Goal: Task Accomplishment & Management: Complete application form

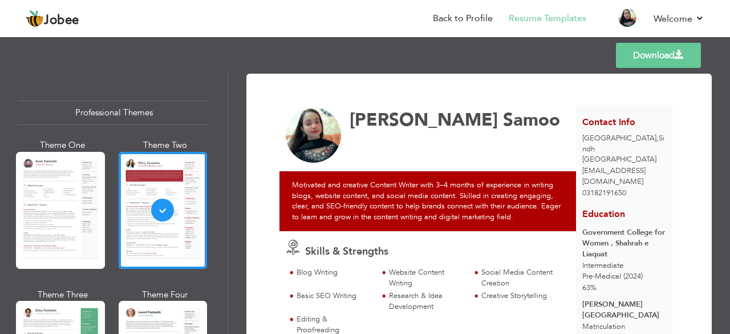
click at [717, 258] on div "Download Suhaee Abdul Ghafoor Samoo Skills & Strengths Blog Writing" at bounding box center [479, 202] width 502 height 263
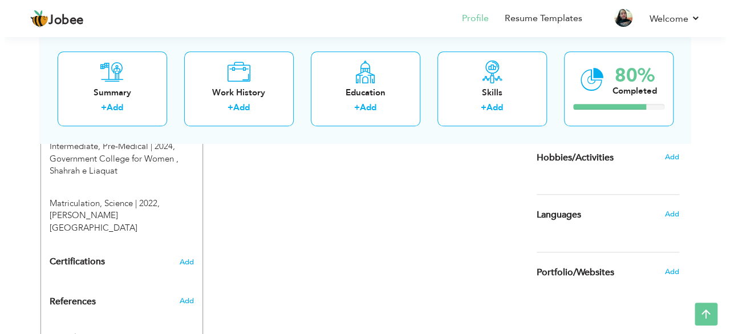
scroll to position [528, 0]
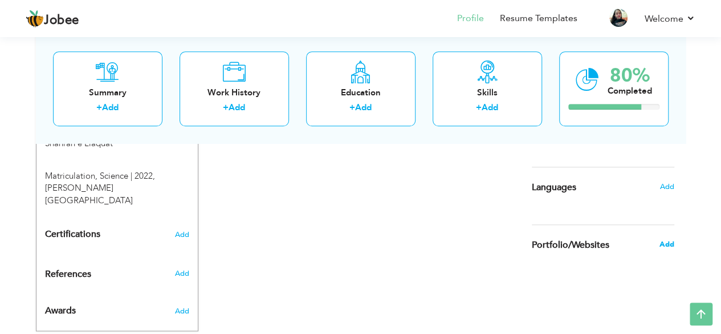
click at [664, 246] on span "Add" at bounding box center [666, 244] width 15 height 10
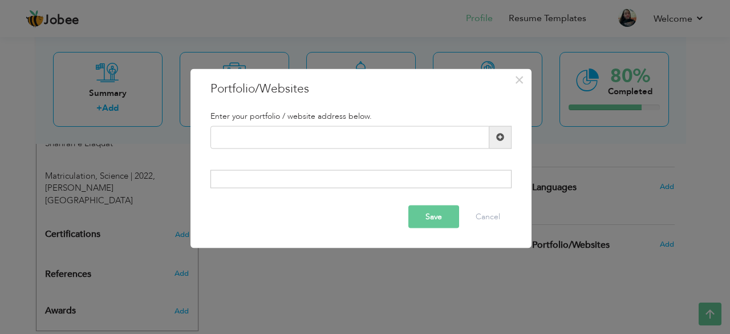
click at [495, 141] on span at bounding box center [500, 136] width 22 height 23
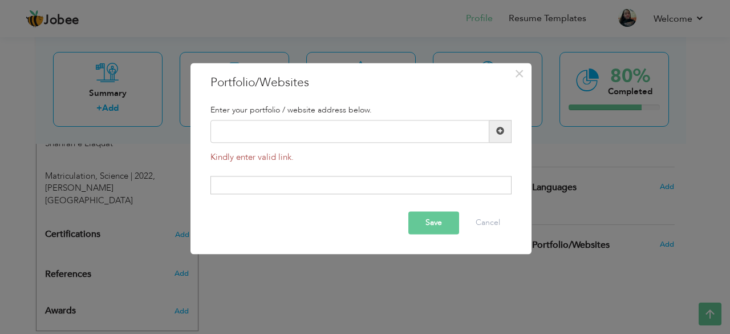
click at [342, 193] on div at bounding box center [360, 185] width 301 height 18
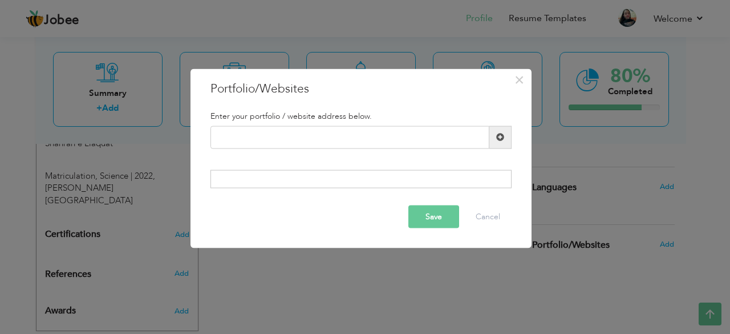
click at [339, 185] on div at bounding box center [360, 179] width 301 height 18
click at [320, 126] on input "text" at bounding box center [349, 136] width 279 height 23
click at [502, 144] on span at bounding box center [500, 136] width 22 height 23
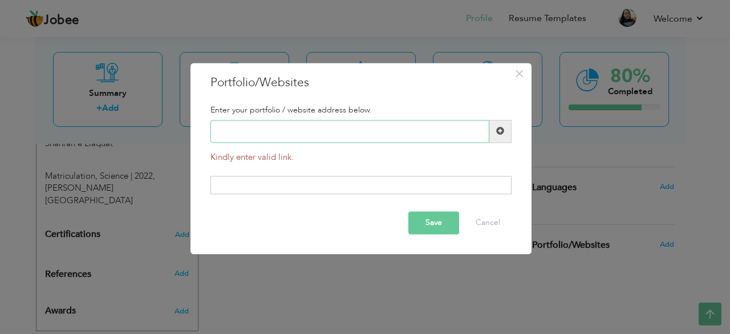
click at [398, 139] on input "text" at bounding box center [349, 131] width 279 height 23
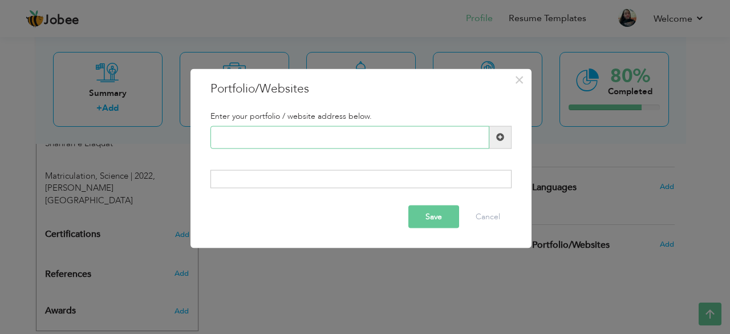
paste input "[URL][DOMAIN_NAME]"
type input "[URL][DOMAIN_NAME]"
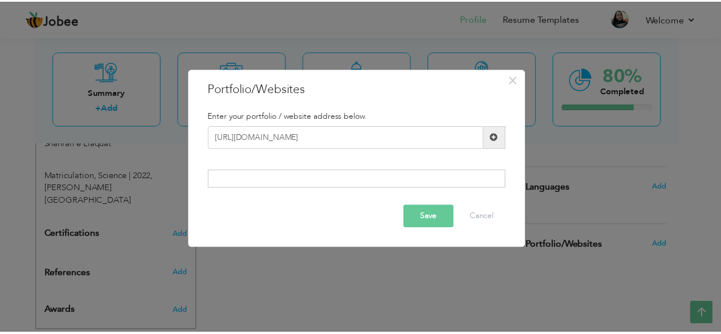
scroll to position [0, 0]
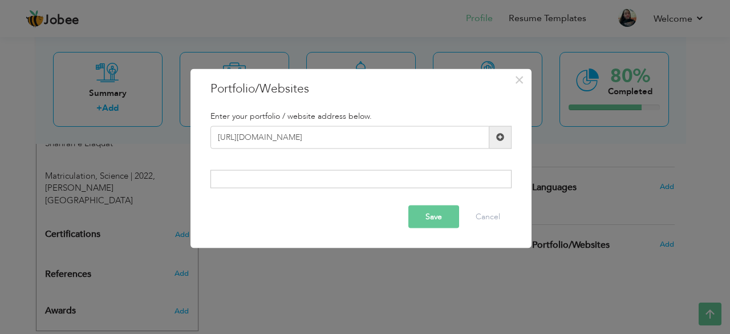
click at [435, 225] on button "Save" at bounding box center [433, 216] width 51 height 23
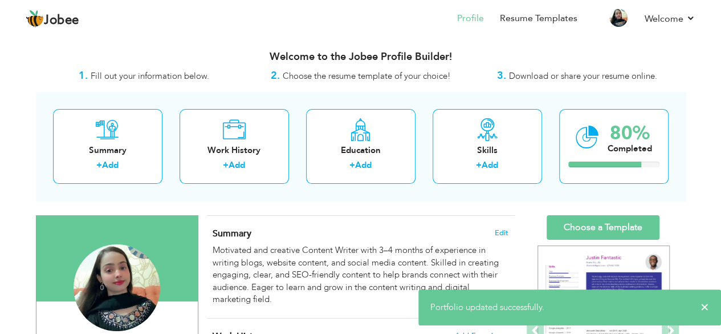
scroll to position [292, 0]
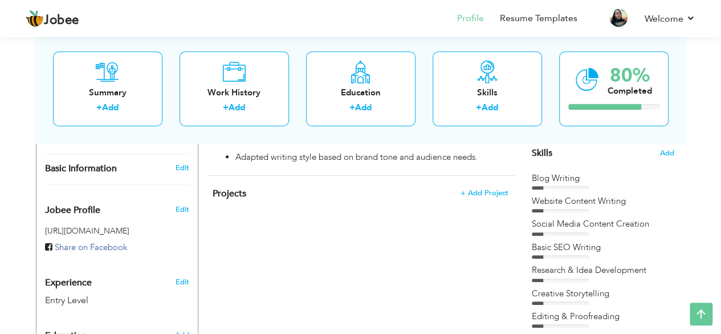
click at [720, 79] on div "View Resume Export PDF Profile Summary Public Link Experience Education Awards …" at bounding box center [360, 161] width 721 height 839
drag, startPoint x: 720, startPoint y: 79, endPoint x: 729, endPoint y: 79, distance: 9.1
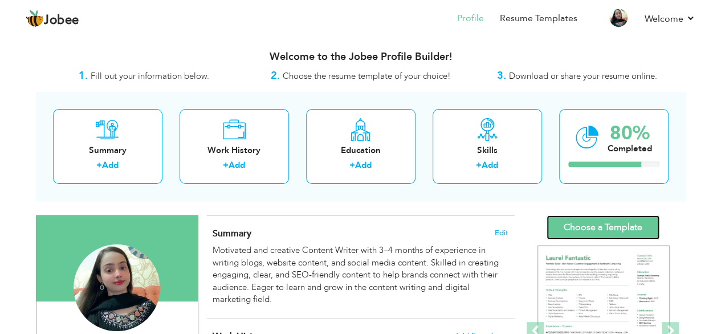
click at [602, 233] on link "Choose a Template" at bounding box center [603, 227] width 113 height 25
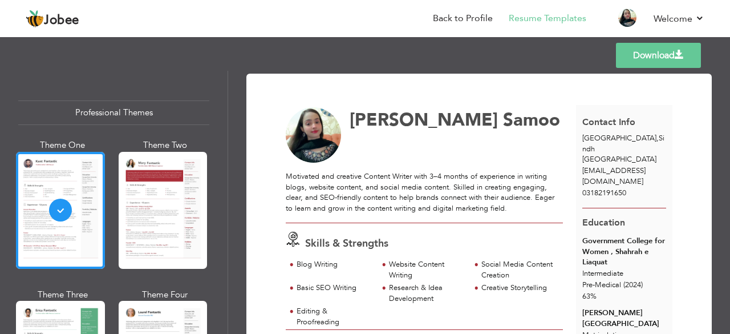
scroll to position [189, 0]
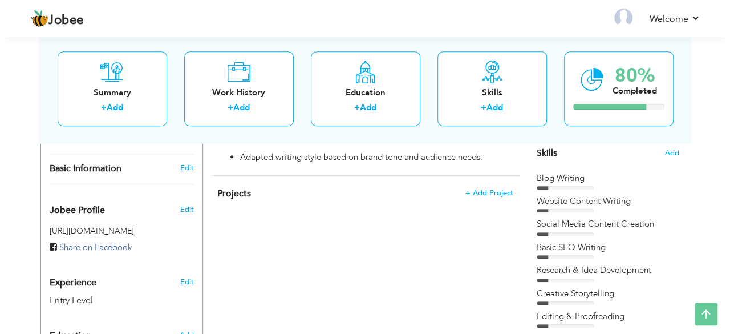
scroll to position [543, 0]
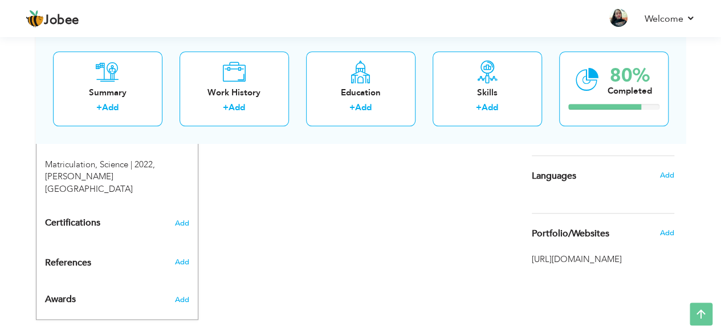
click at [659, 227] on div "Add" at bounding box center [669, 233] width 27 height 22
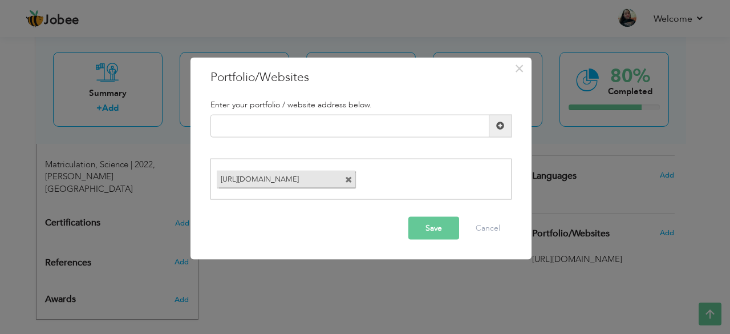
click at [351, 178] on span at bounding box center [348, 179] width 7 height 7
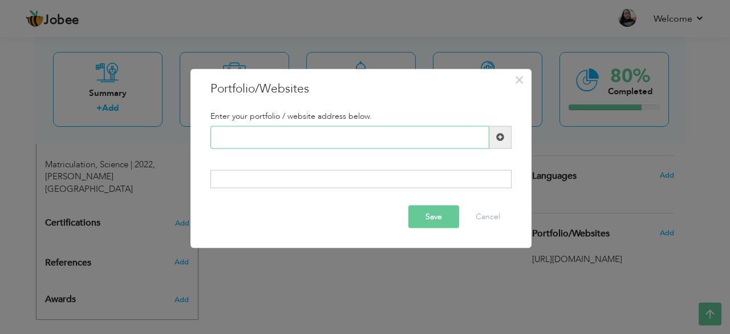
click at [342, 139] on input "text" at bounding box center [349, 136] width 279 height 23
click at [462, 142] on input "text" at bounding box center [349, 136] width 279 height 23
click at [517, 87] on span "×" at bounding box center [519, 79] width 10 height 21
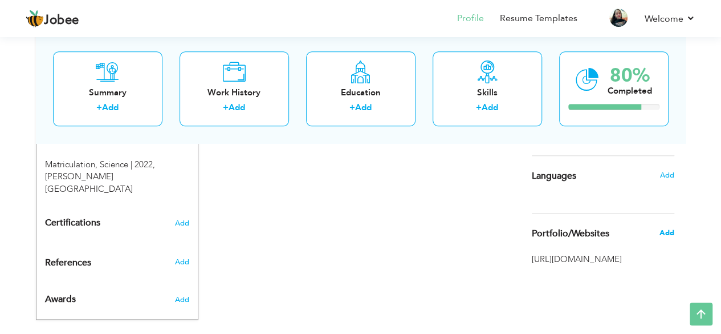
click at [672, 229] on span "Add" at bounding box center [666, 233] width 15 height 10
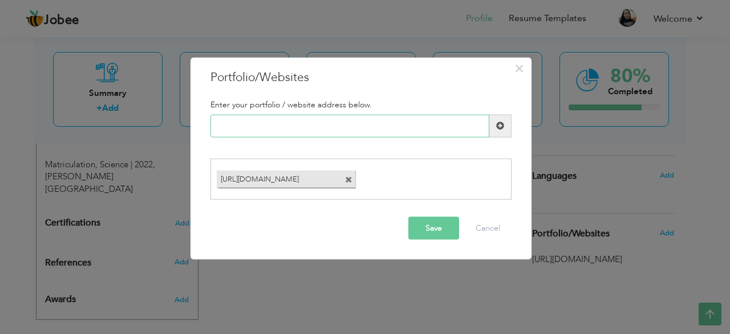
paste input "[URL][DOMAIN_NAME]"
type input "[URL][DOMAIN_NAME]"
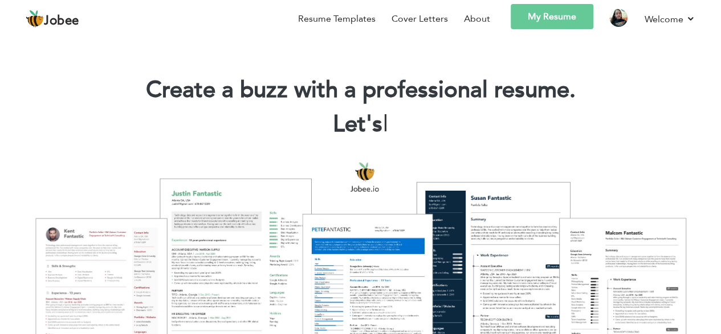
click at [566, 18] on link "My Resume" at bounding box center [552, 16] width 83 height 25
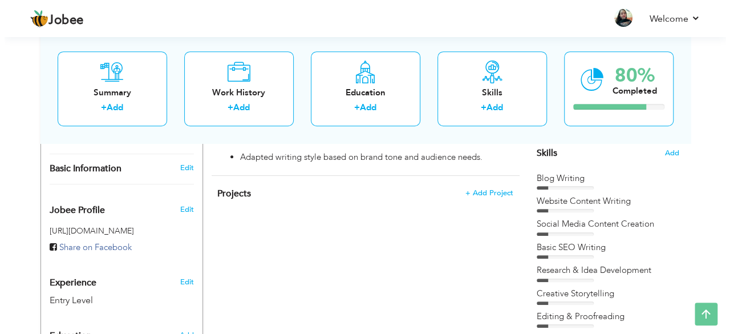
scroll to position [543, 0]
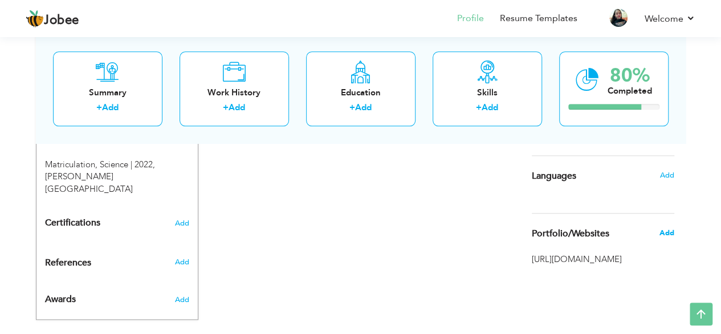
click at [663, 231] on span "Add" at bounding box center [666, 233] width 15 height 10
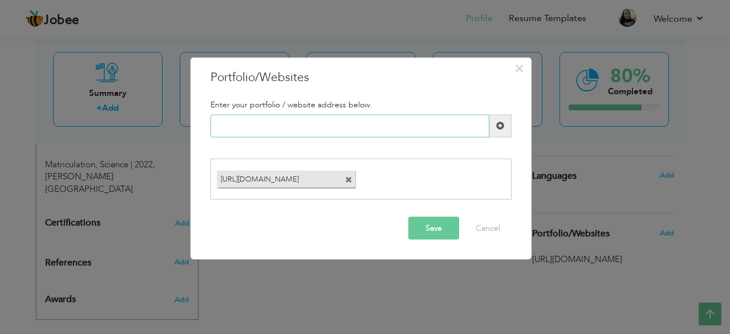
paste input "[URL][DOMAIN_NAME]"
type input "[URL][DOMAIN_NAME]"
click at [345, 177] on span at bounding box center [348, 179] width 7 height 7
click at [339, 129] on input "text" at bounding box center [349, 125] width 279 height 23
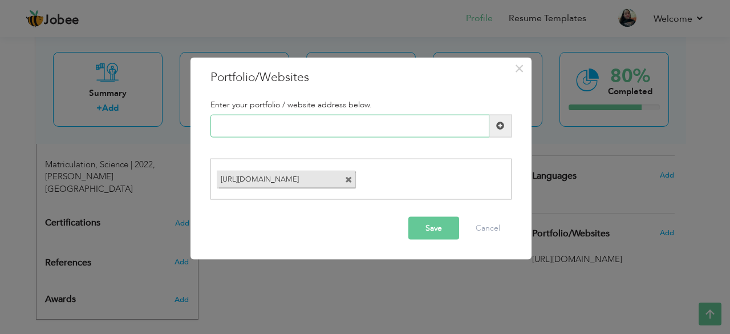
paste input "[URL][DOMAIN_NAME]"
type input "[URL][DOMAIN_NAME]"
paste input "[URL][DOMAIN_NAME]"
type input "[URL][DOMAIN_NAME]"
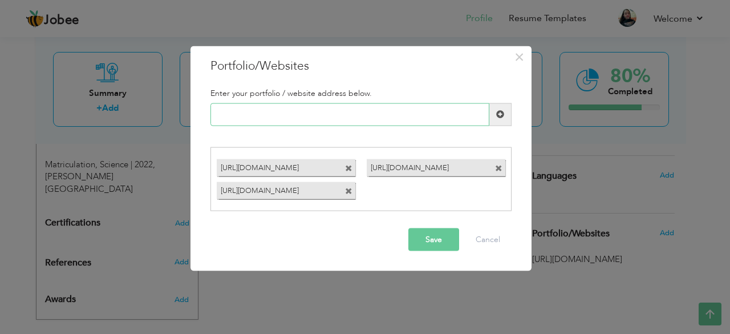
paste input "[URL][DOMAIN_NAME]"
type input "[URL][DOMAIN_NAME]"
click at [433, 243] on button "Save" at bounding box center [433, 239] width 51 height 23
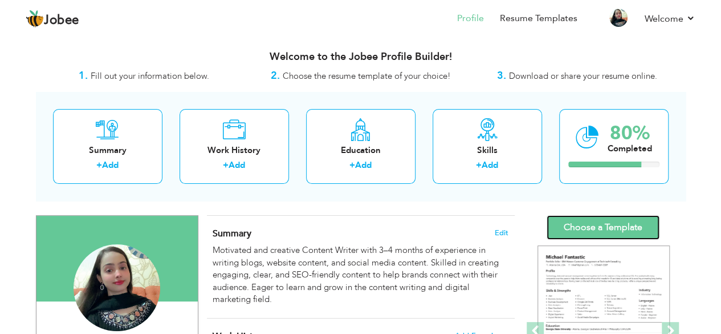
click at [626, 230] on link "Choose a Template" at bounding box center [603, 227] width 113 height 25
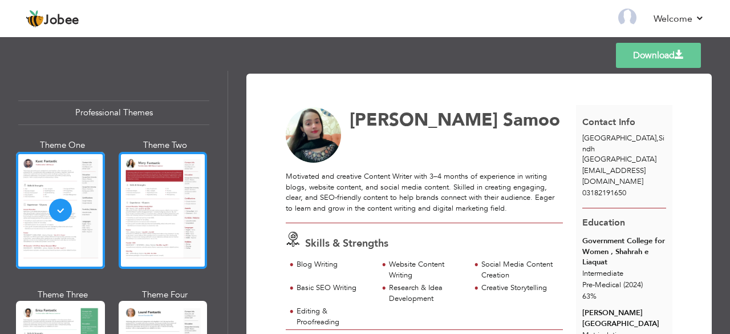
click at [132, 210] on div at bounding box center [163, 210] width 89 height 117
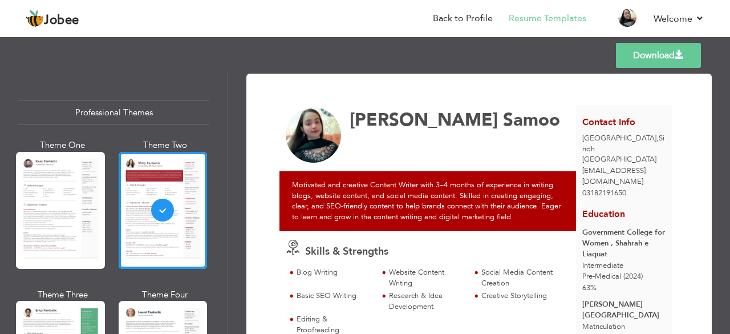
click at [707, 275] on div "Download [PERSON_NAME] Skills & Strengths" at bounding box center [478, 296] width 465 height 444
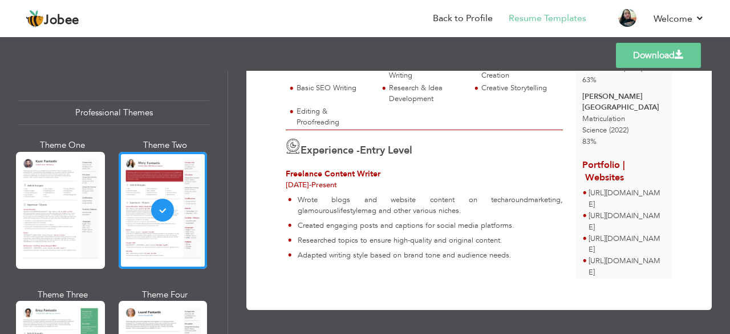
click at [669, 52] on link "Download" at bounding box center [658, 55] width 85 height 25
click at [223, 258] on div "Professional Themes Theme One Theme Two Theme Three Theme Six" at bounding box center [114, 202] width 228 height 263
drag, startPoint x: 223, startPoint y: 258, endPoint x: 229, endPoint y: 257, distance: 6.0
click at [229, 257] on div "Professional Themes Theme One Theme Two Theme Three Theme Four" at bounding box center [365, 202] width 730 height 263
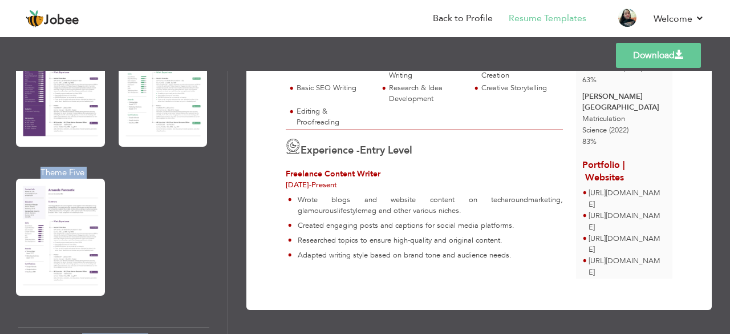
scroll to position [1151, 0]
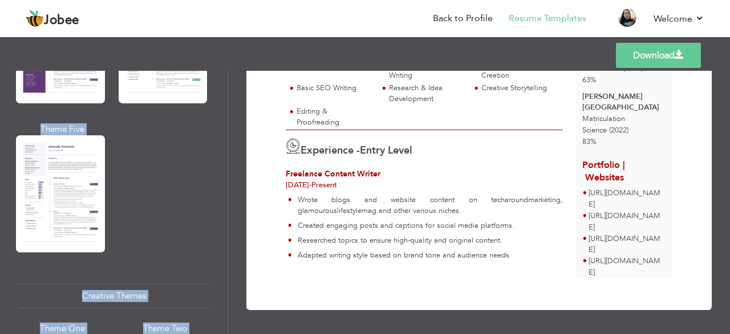
click at [222, 309] on div "Professional Themes Theme One Theme Two Theme Three Theme Six" at bounding box center [114, 202] width 228 height 263
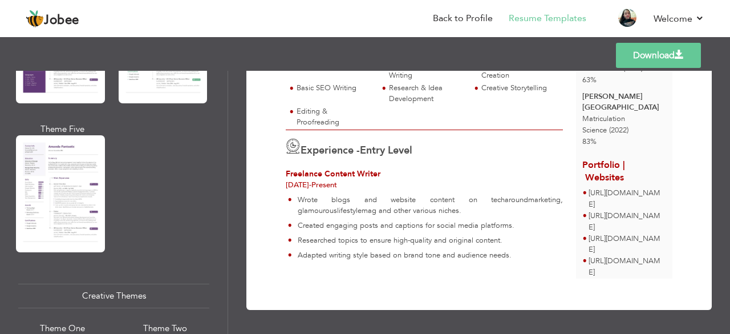
click at [223, 307] on div "Professional Themes Theme One Theme Two Theme Three Theme Six" at bounding box center [114, 202] width 228 height 263
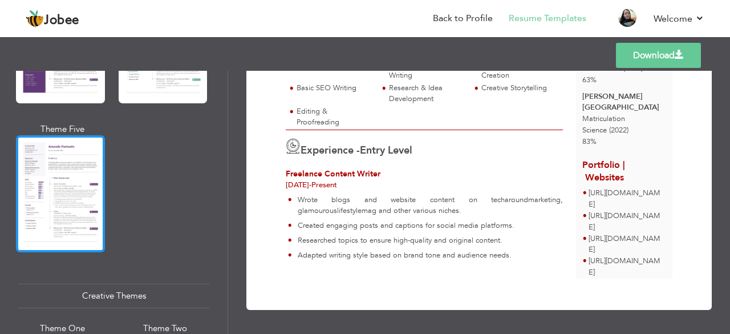
click at [89, 204] on div at bounding box center [60, 193] width 89 height 117
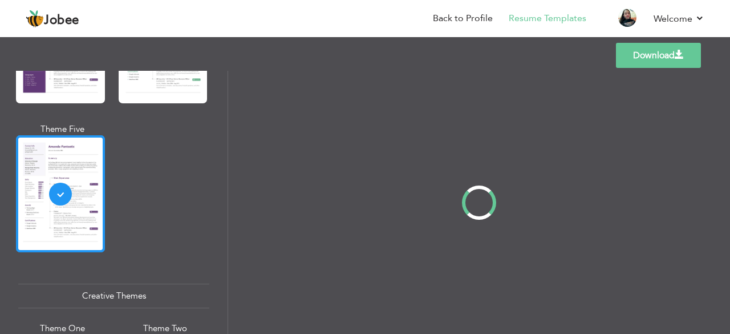
scroll to position [0, 0]
